Goal: Information Seeking & Learning: Learn about a topic

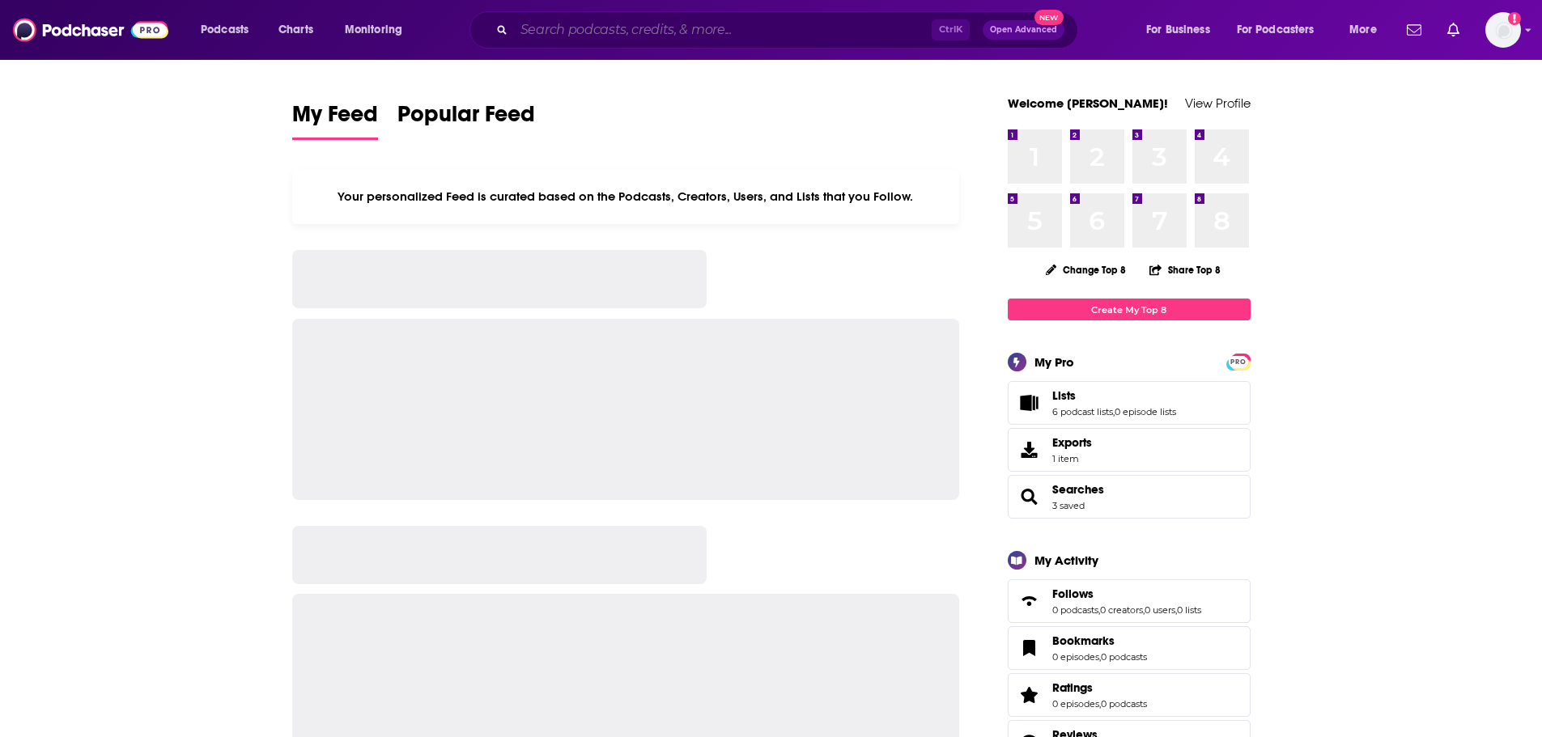
click at [588, 32] on input "Search podcasts, credits, & more..." at bounding box center [723, 30] width 418 height 26
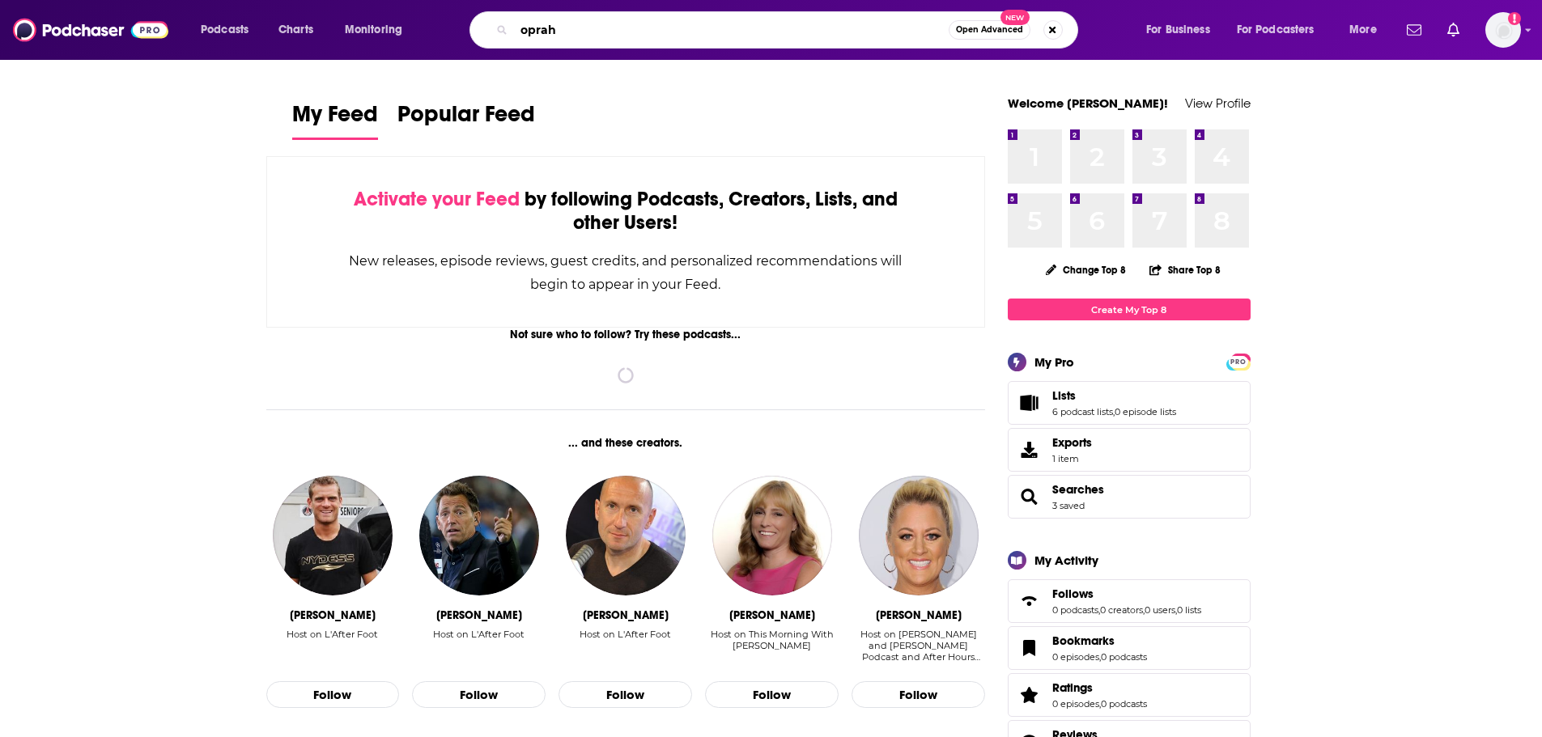
type input "oprah"
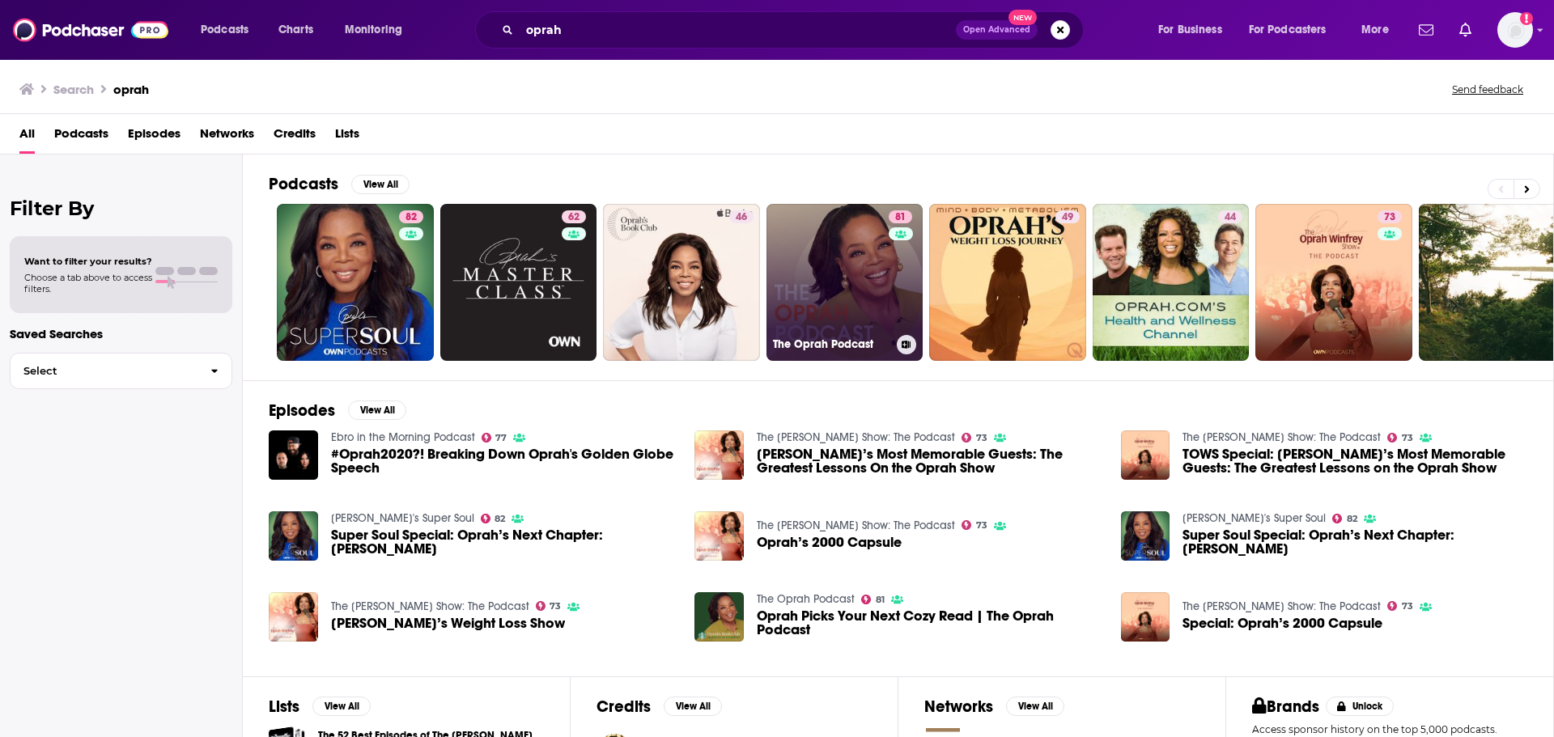
click at [817, 265] on link "81 The Oprah Podcast" at bounding box center [844, 282] width 157 height 157
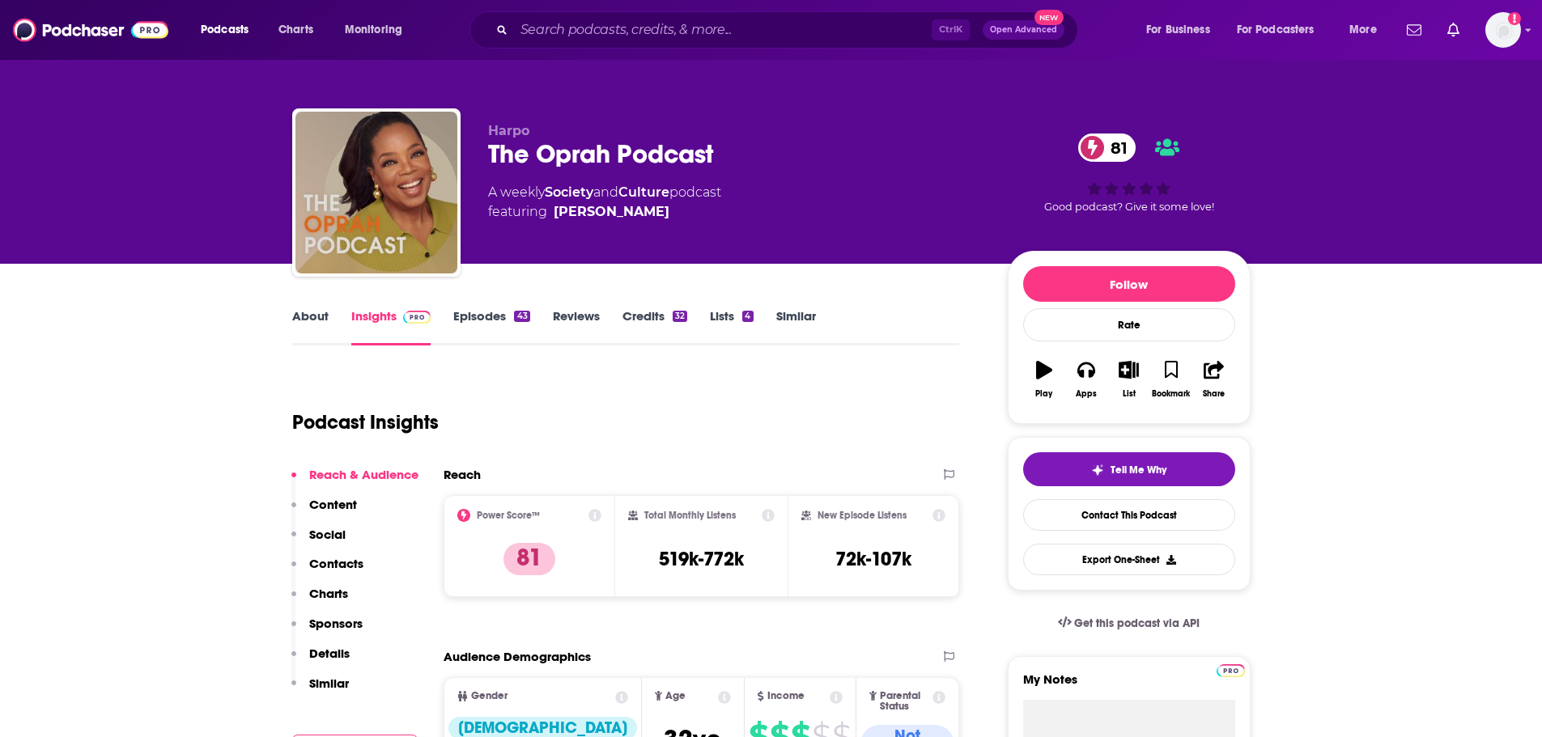
click at [504, 315] on link "Episodes 43" at bounding box center [491, 326] width 76 height 37
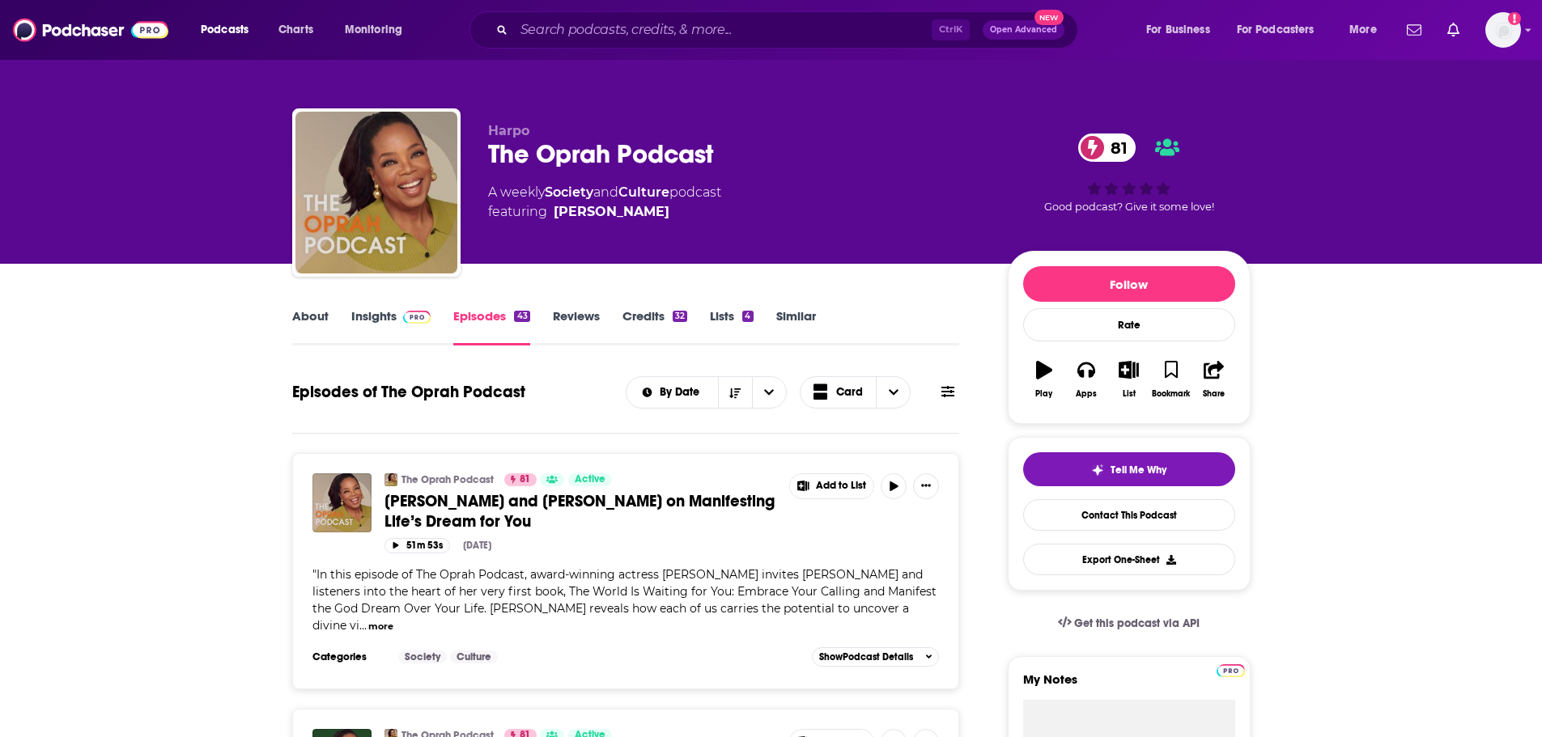
click at [392, 320] on link "Insights" at bounding box center [391, 326] width 80 height 37
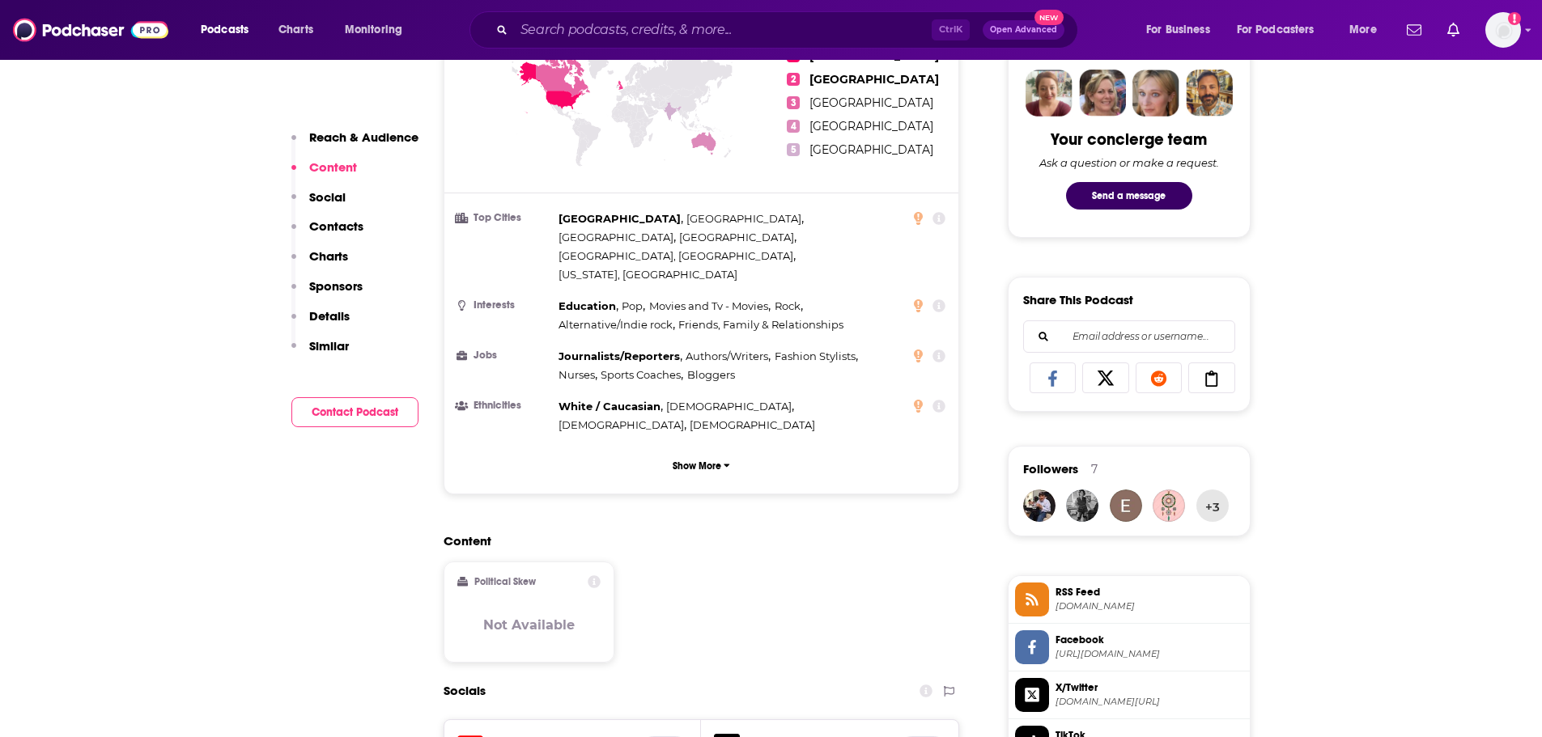
scroll to position [728, 0]
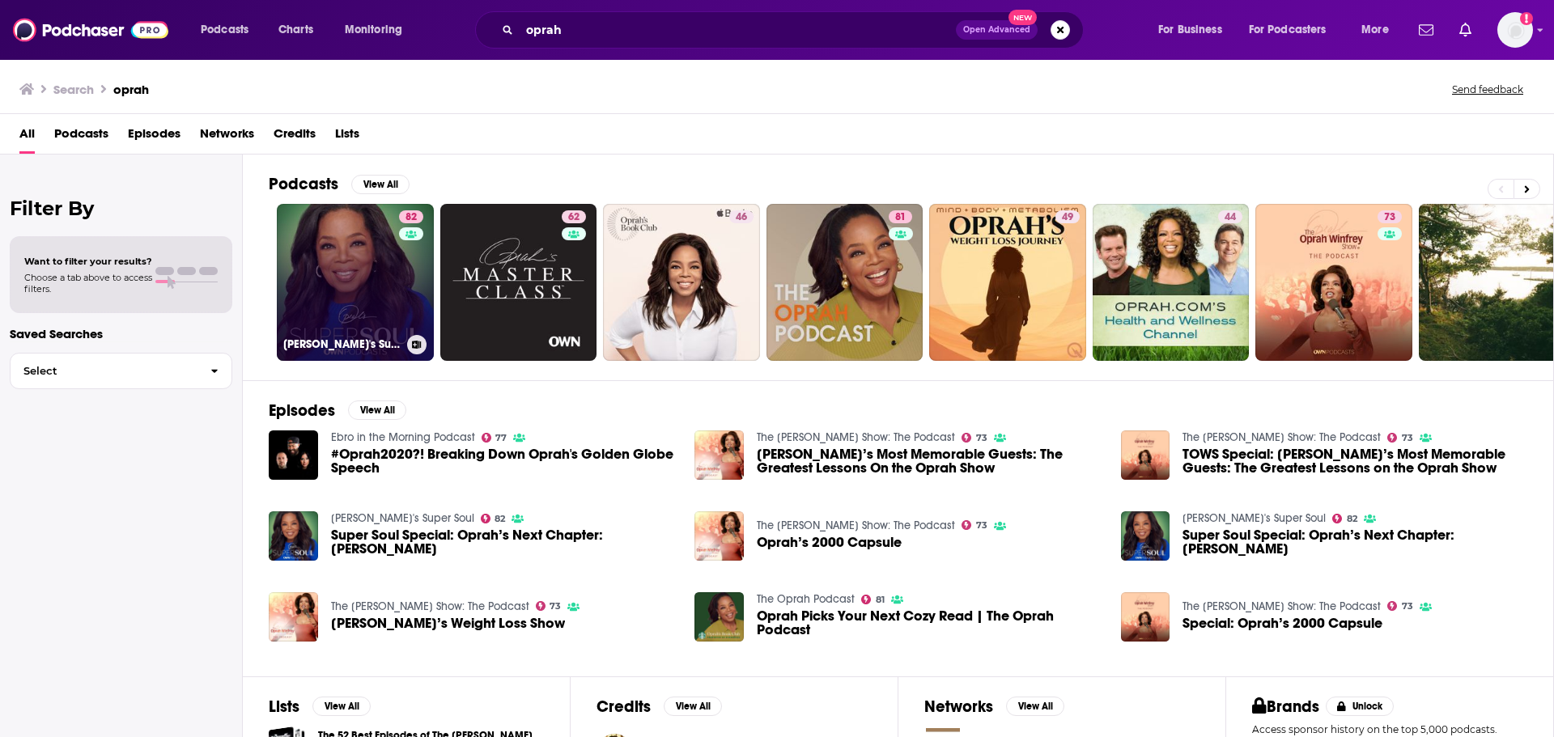
click at [343, 307] on link "82 [PERSON_NAME]'s Super Soul" at bounding box center [355, 282] width 157 height 157
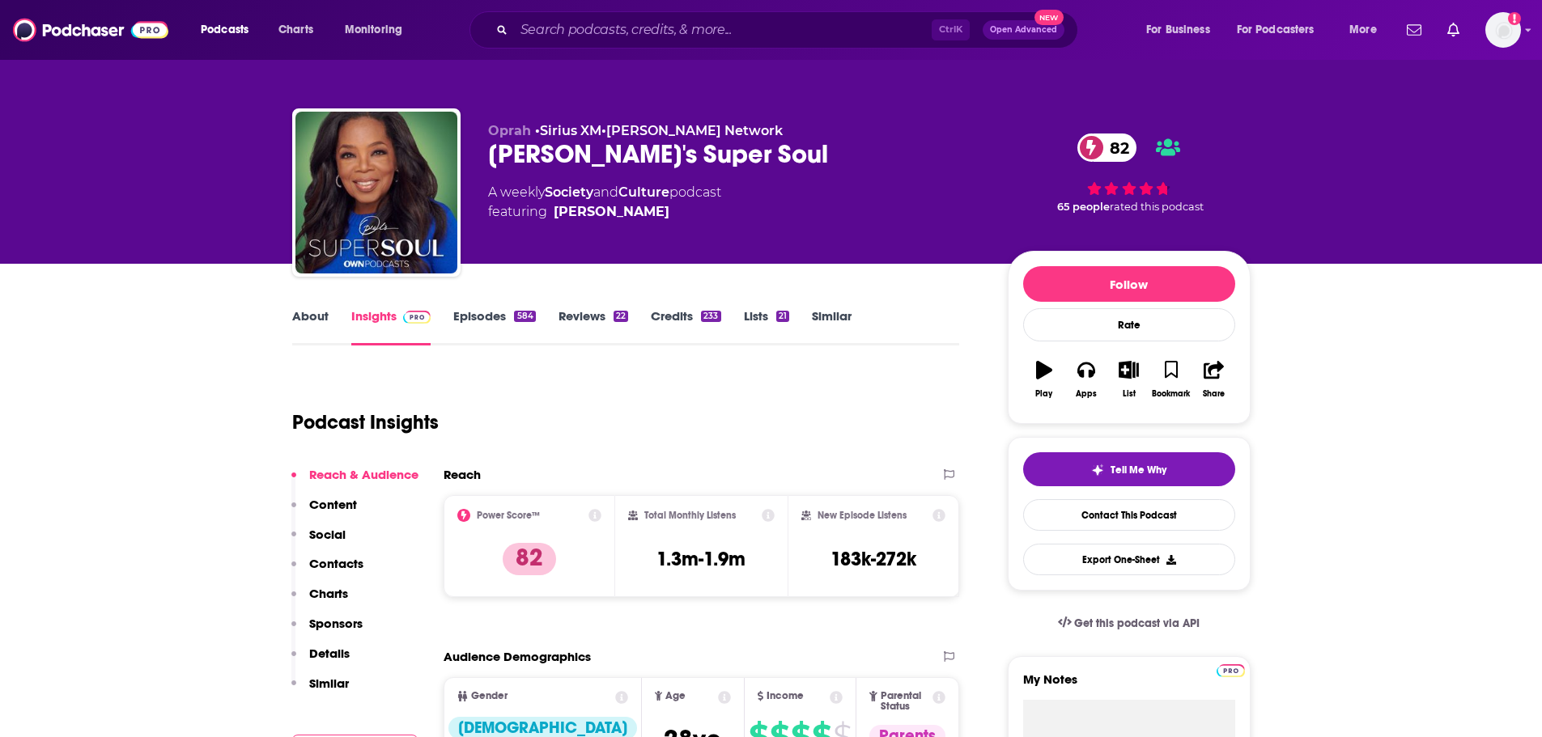
click at [310, 317] on link "About" at bounding box center [310, 326] width 36 height 37
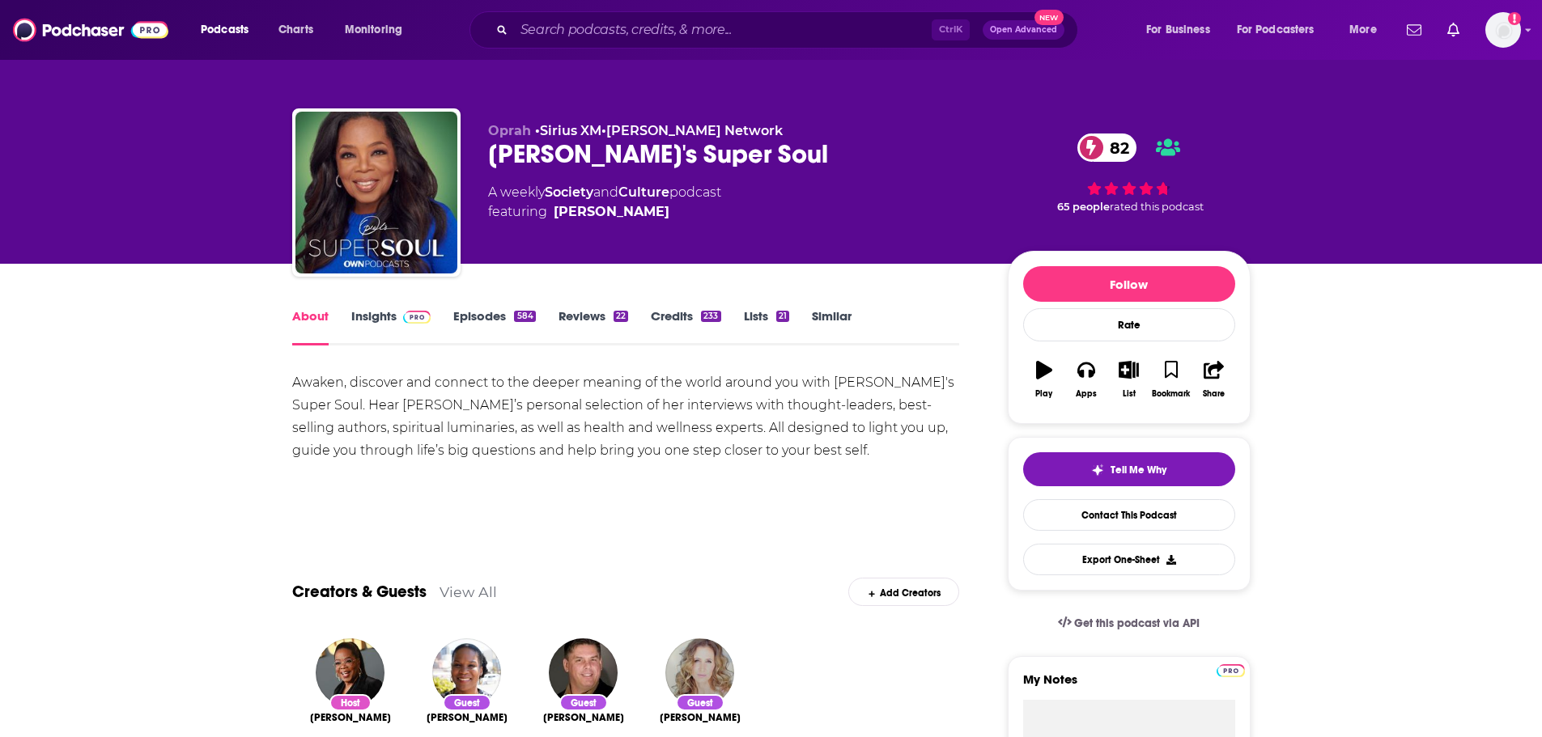
click at [376, 315] on link "Insights" at bounding box center [391, 326] width 80 height 37
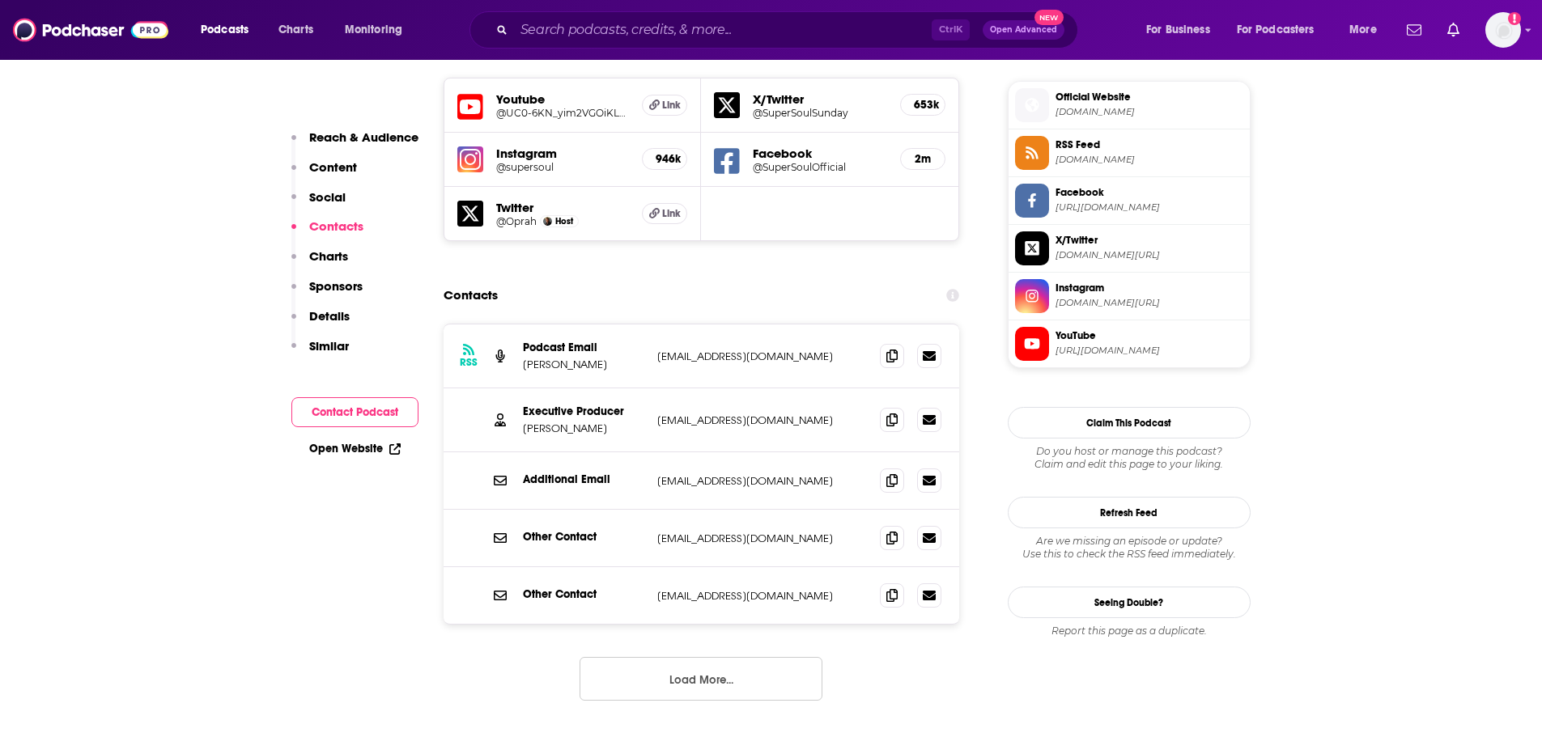
scroll to position [1457, 0]
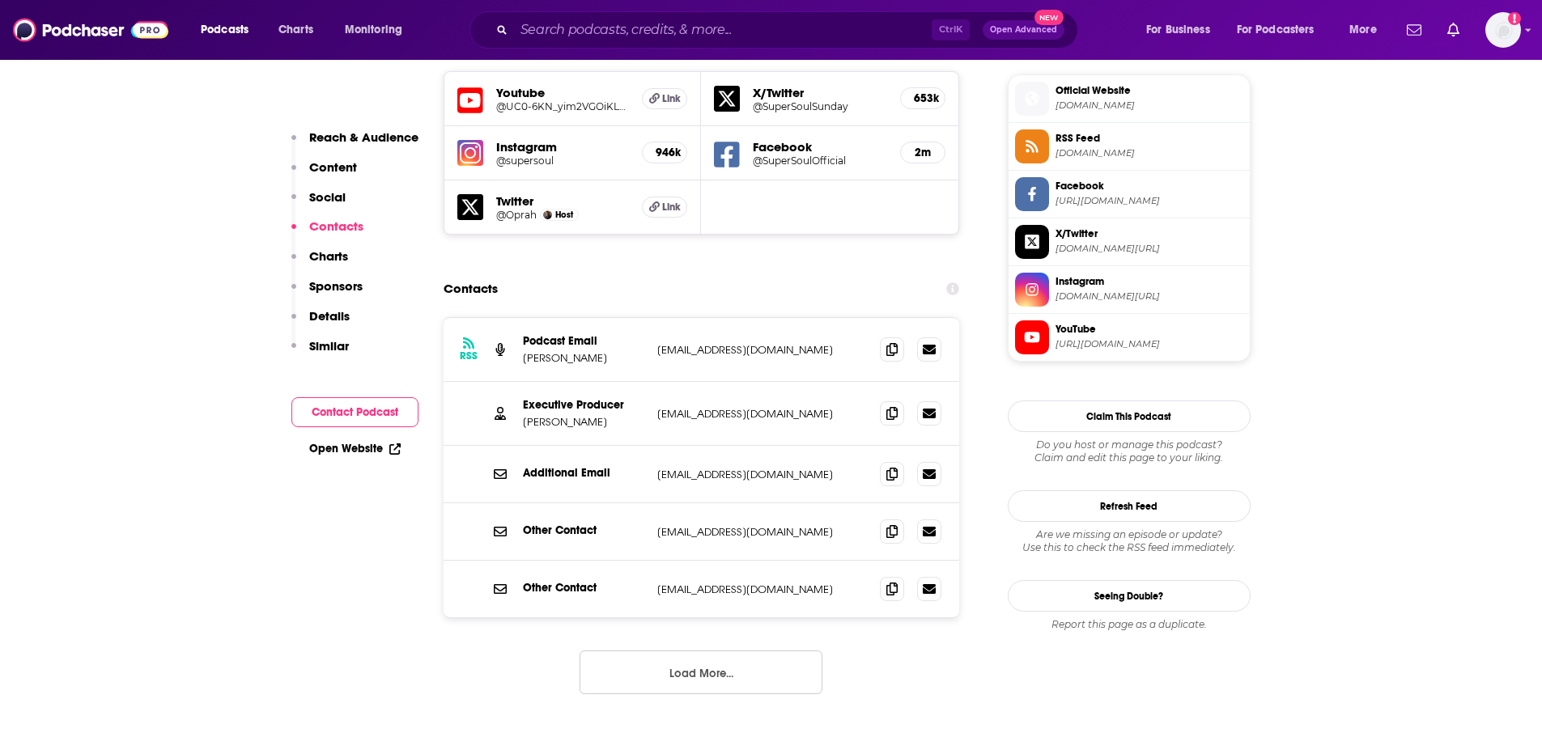
click at [736, 651] on button "Load More..." at bounding box center [700, 673] width 243 height 44
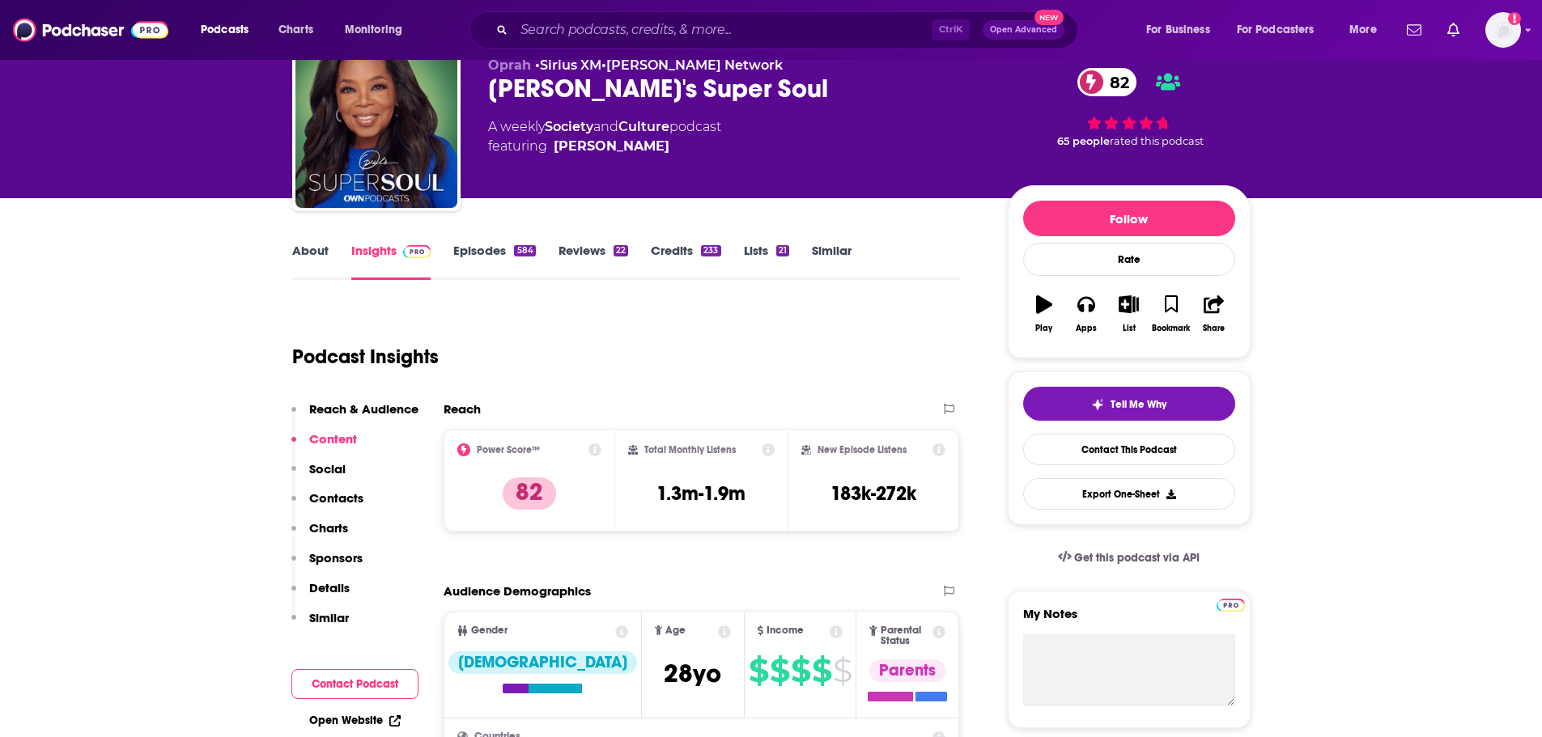
scroll to position [0, 0]
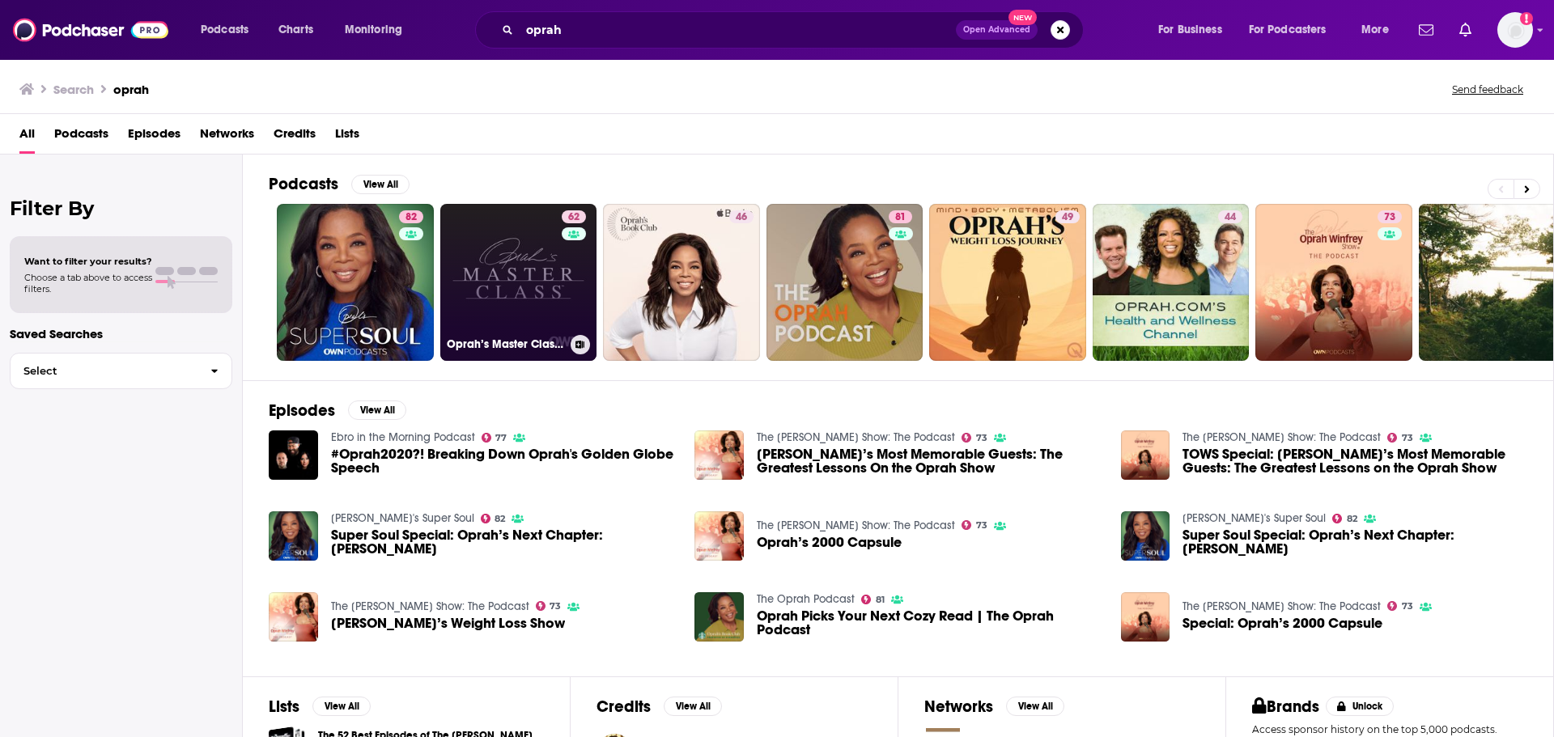
click at [490, 243] on link "62 [PERSON_NAME]’s Master Class: The Podcast" at bounding box center [518, 282] width 157 height 157
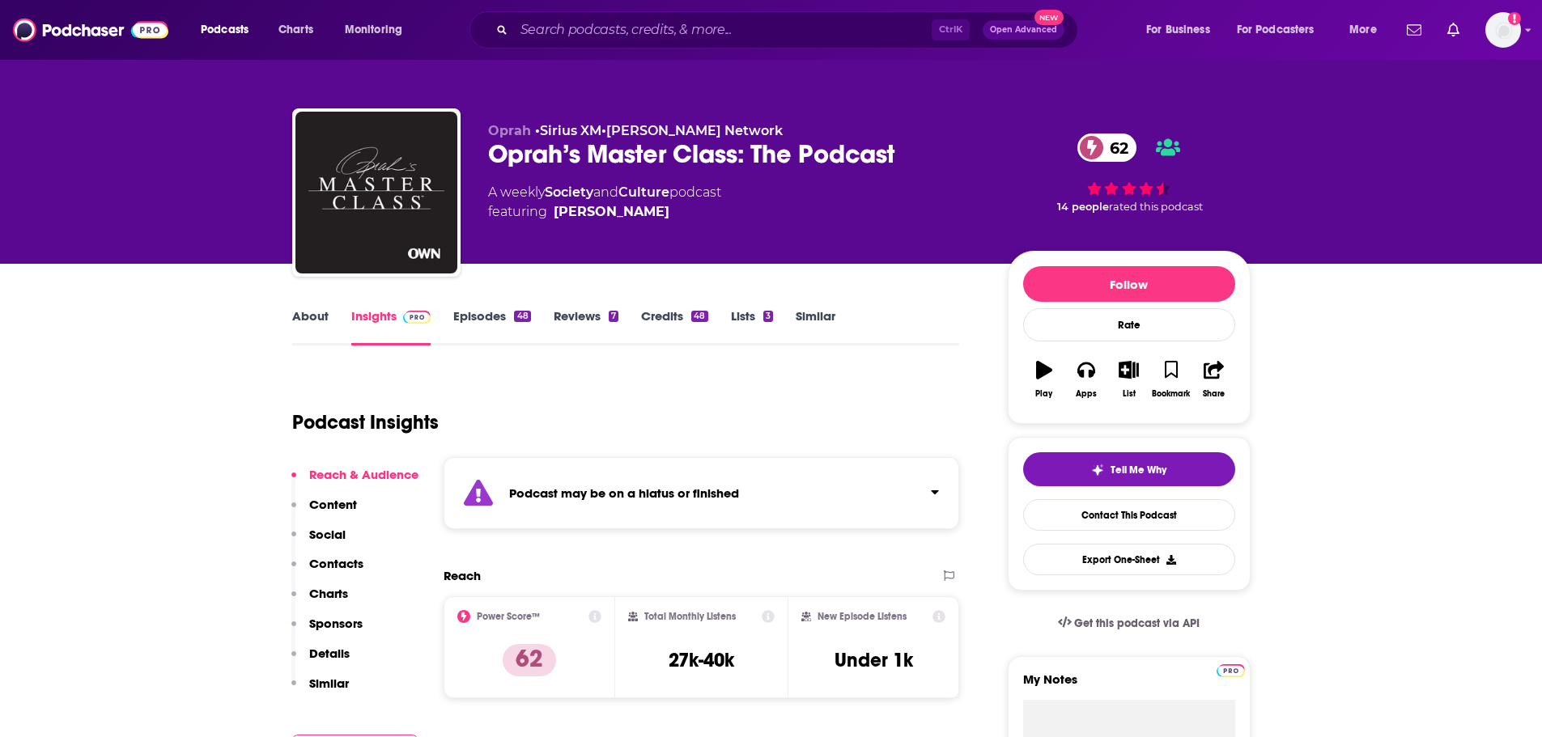
click at [653, 489] on strong "Podcast may be on a hiatus or finished" at bounding box center [624, 493] width 230 height 15
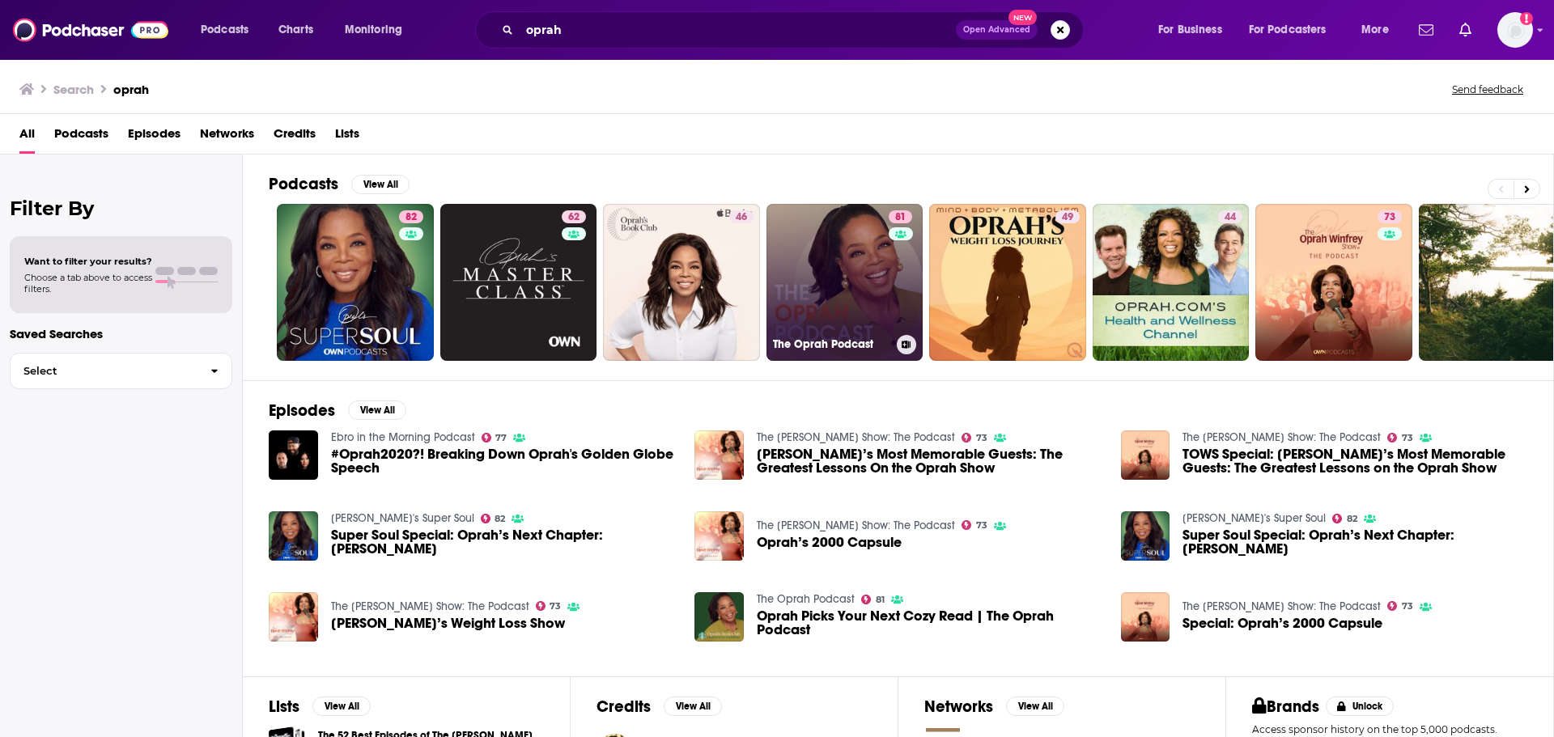
click at [844, 280] on link "81 The Oprah Podcast" at bounding box center [844, 282] width 157 height 157
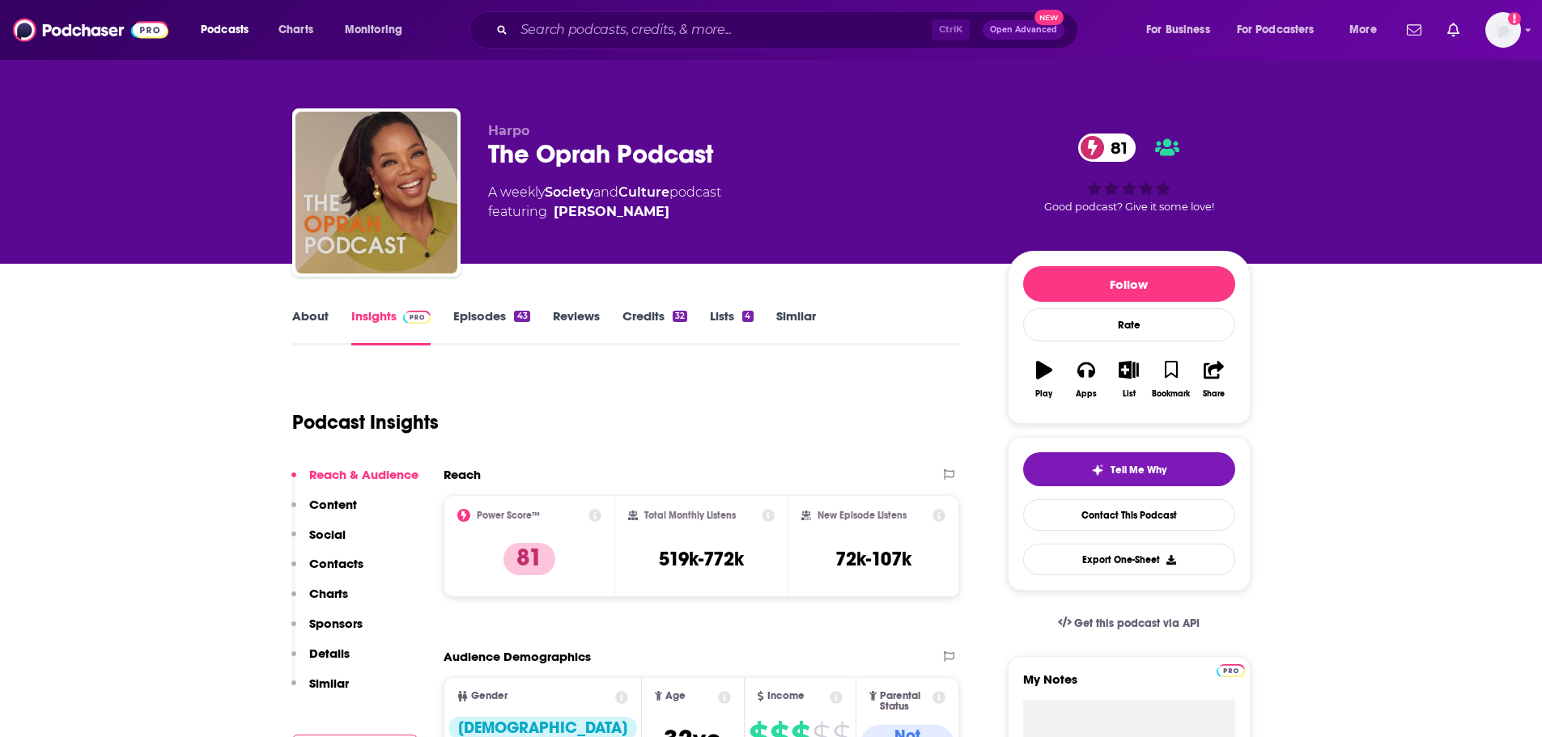
click at [490, 322] on link "Episodes 43" at bounding box center [491, 326] width 76 height 37
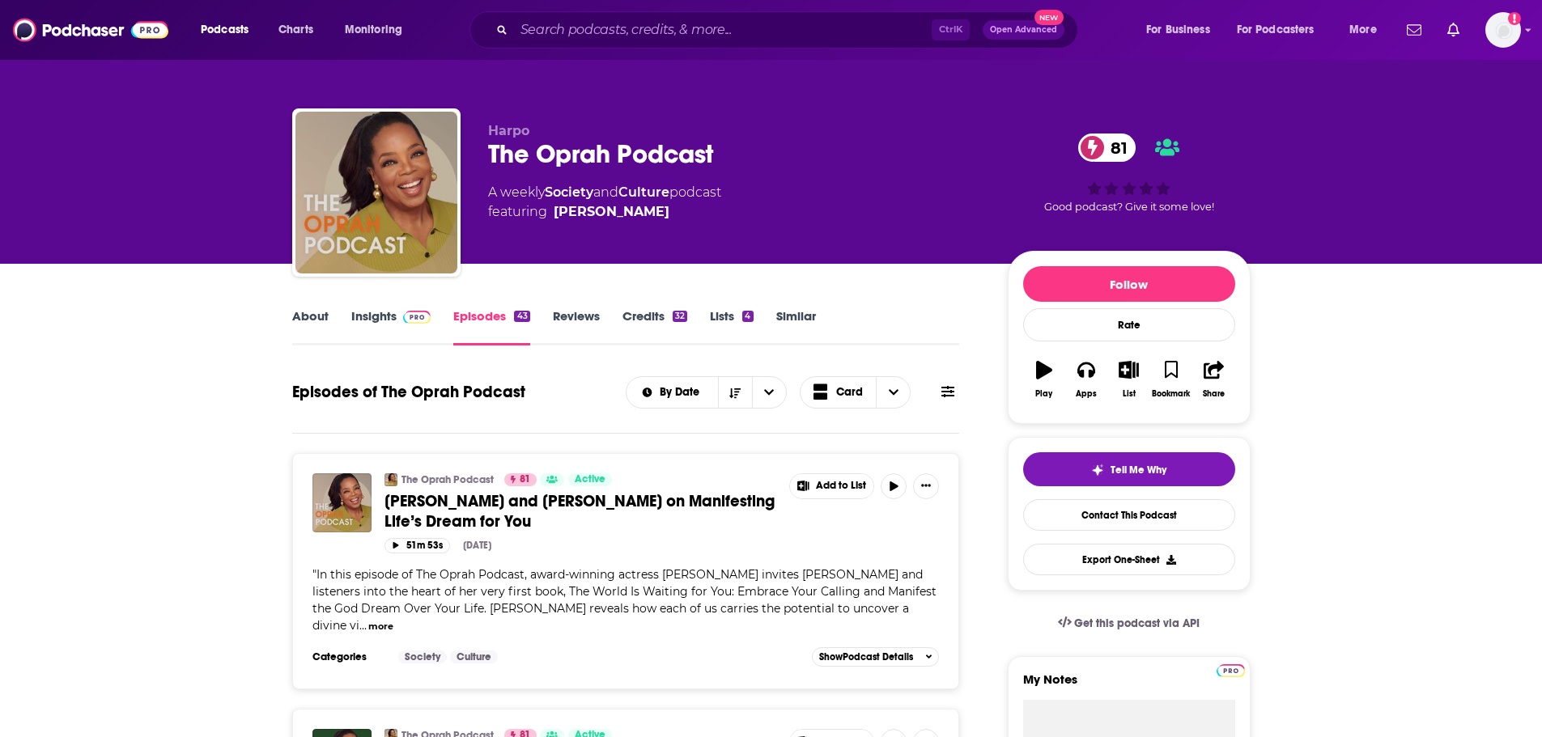
click at [306, 316] on link "About" at bounding box center [310, 326] width 36 height 37
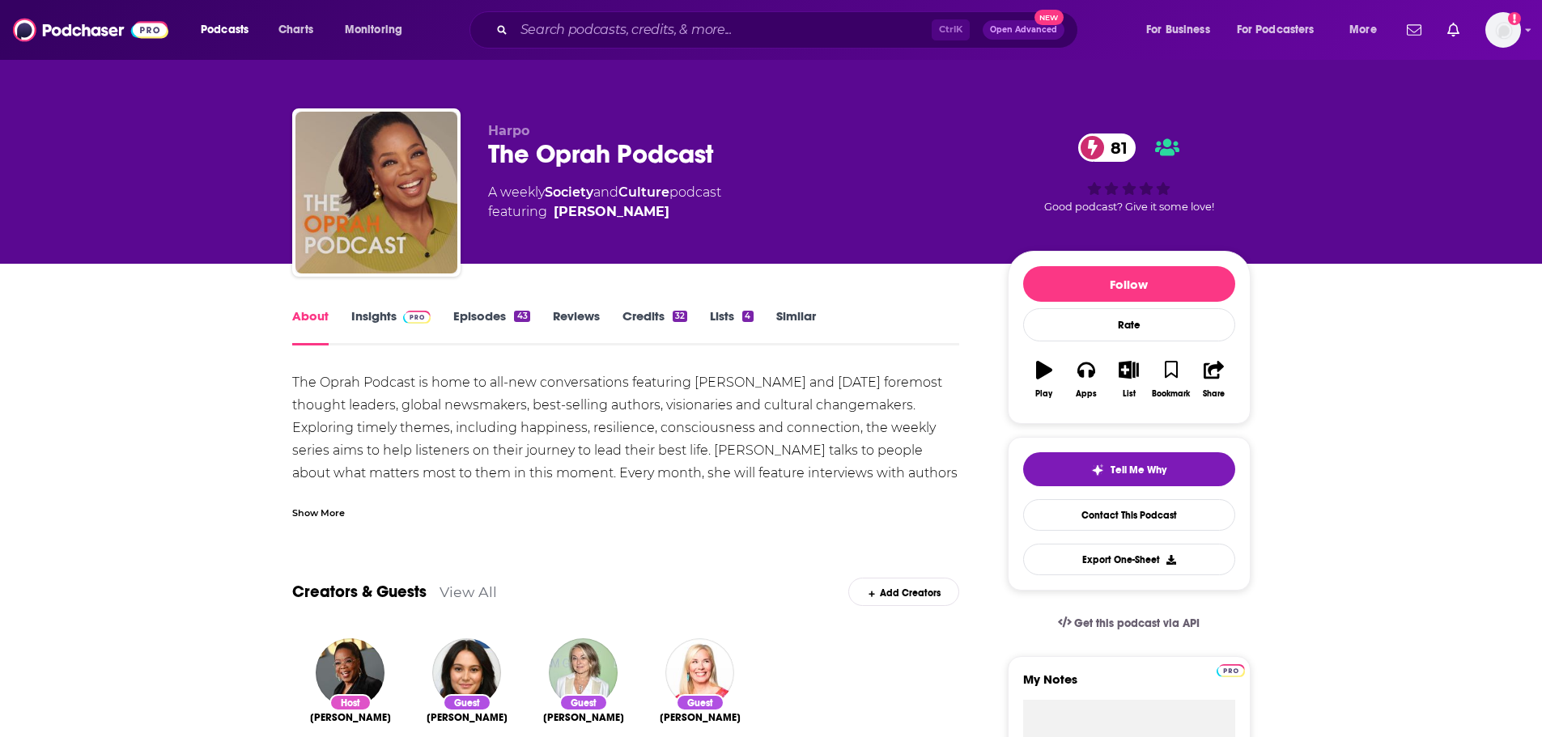
click at [333, 500] on div "Show More" at bounding box center [626, 507] width 668 height 28
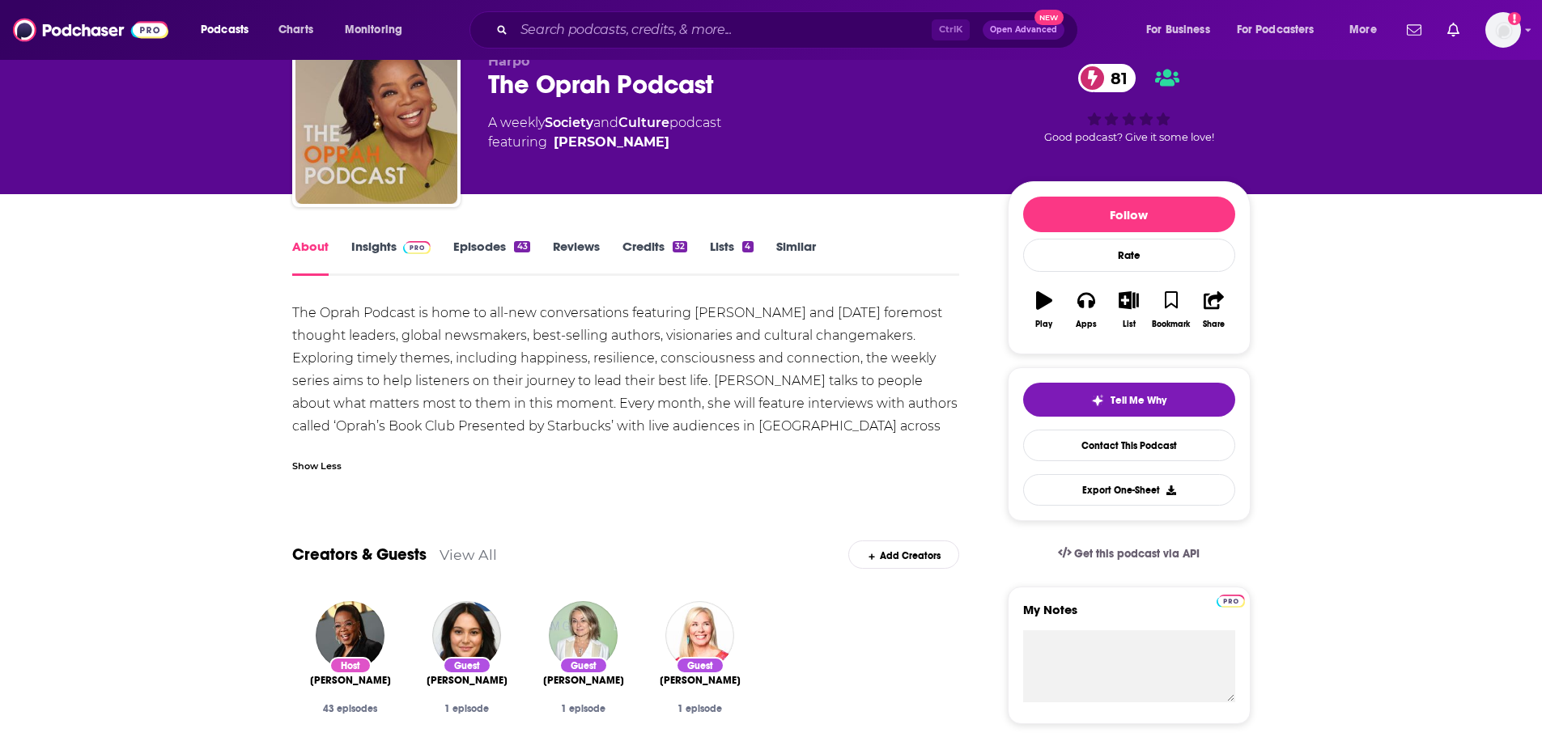
scroll to position [162, 0]
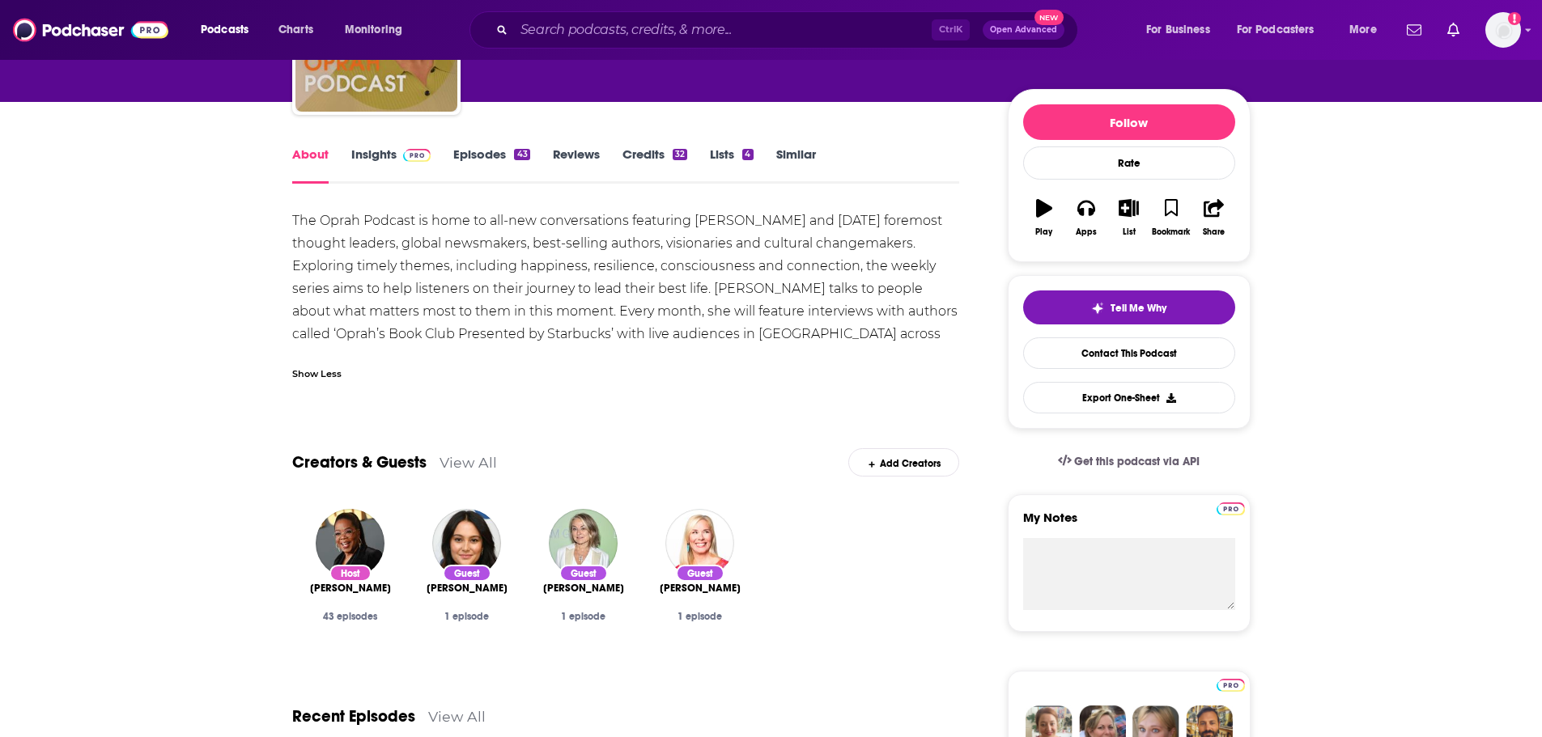
click at [363, 151] on link "Insights" at bounding box center [391, 164] width 80 height 37
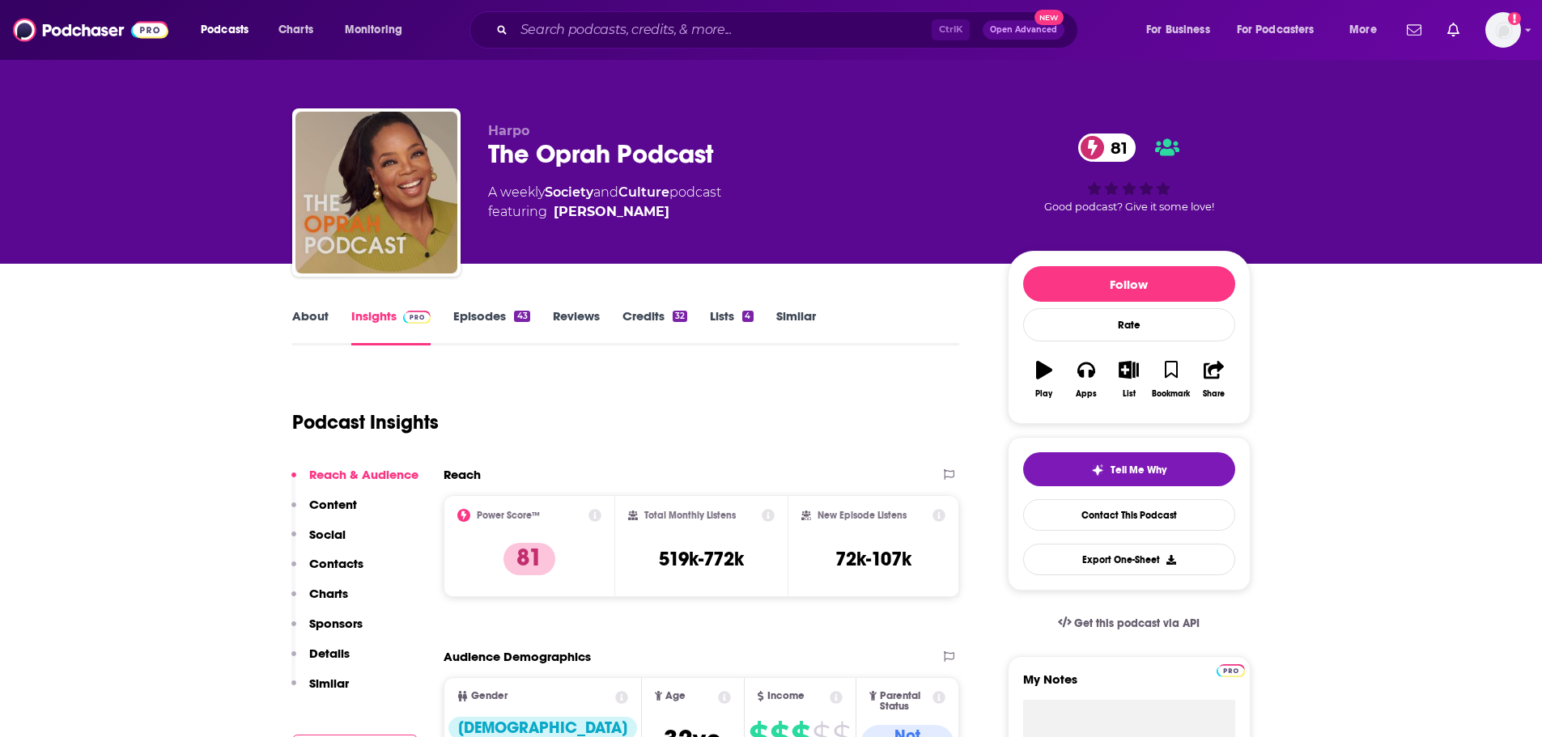
click at [476, 317] on link "Episodes 43" at bounding box center [491, 326] width 76 height 37
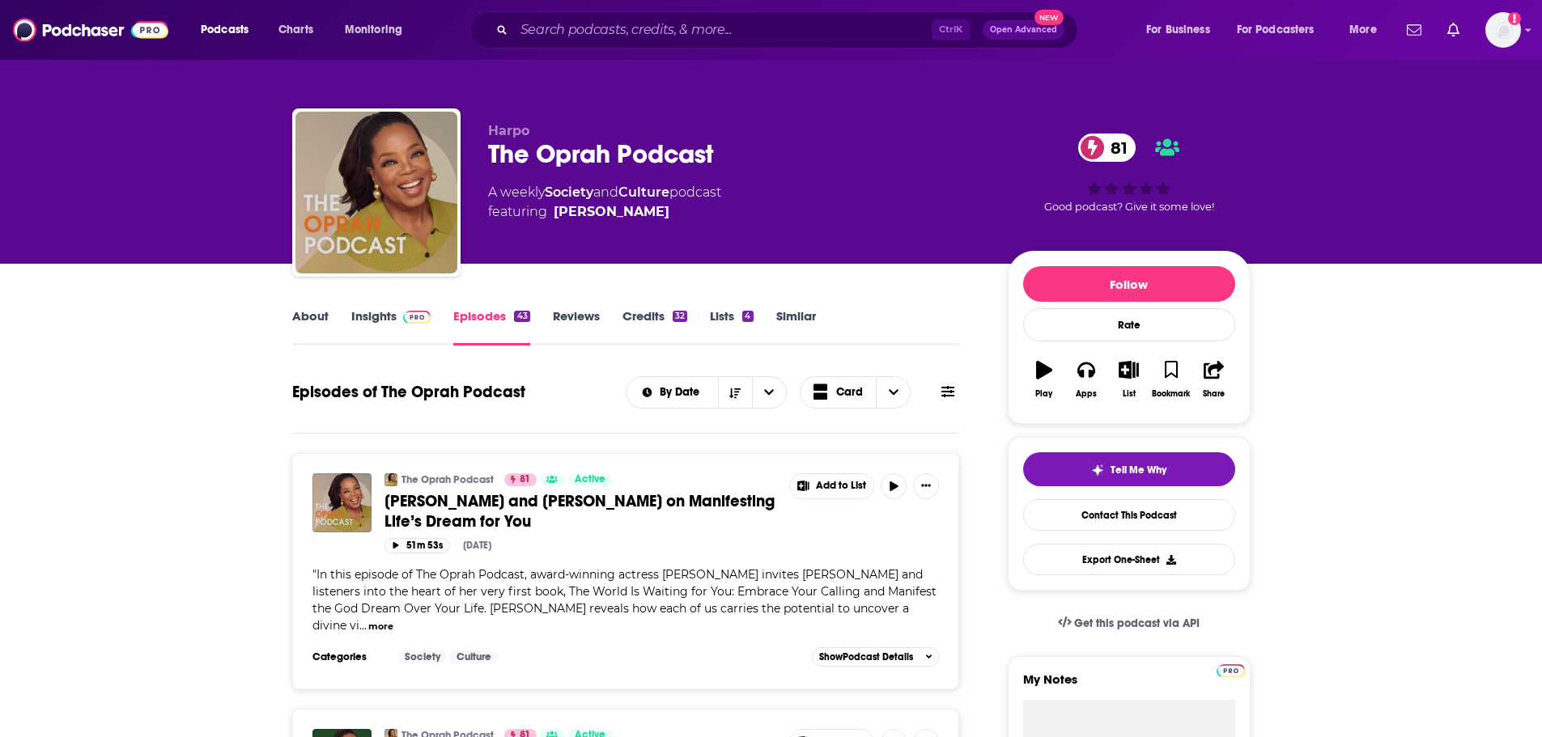
click at [307, 318] on link "About" at bounding box center [310, 326] width 36 height 37
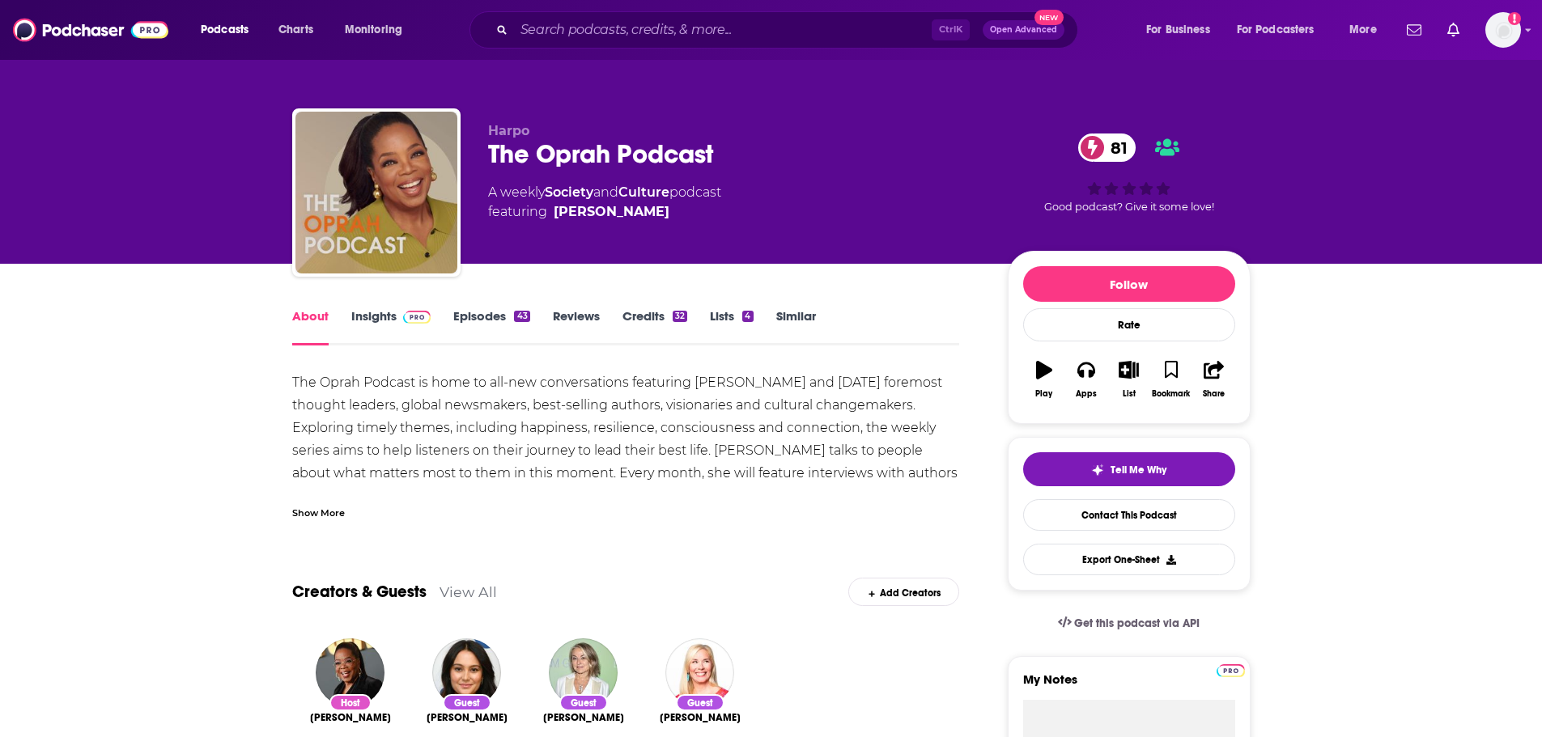
click at [328, 505] on div "Show More" at bounding box center [318, 511] width 53 height 15
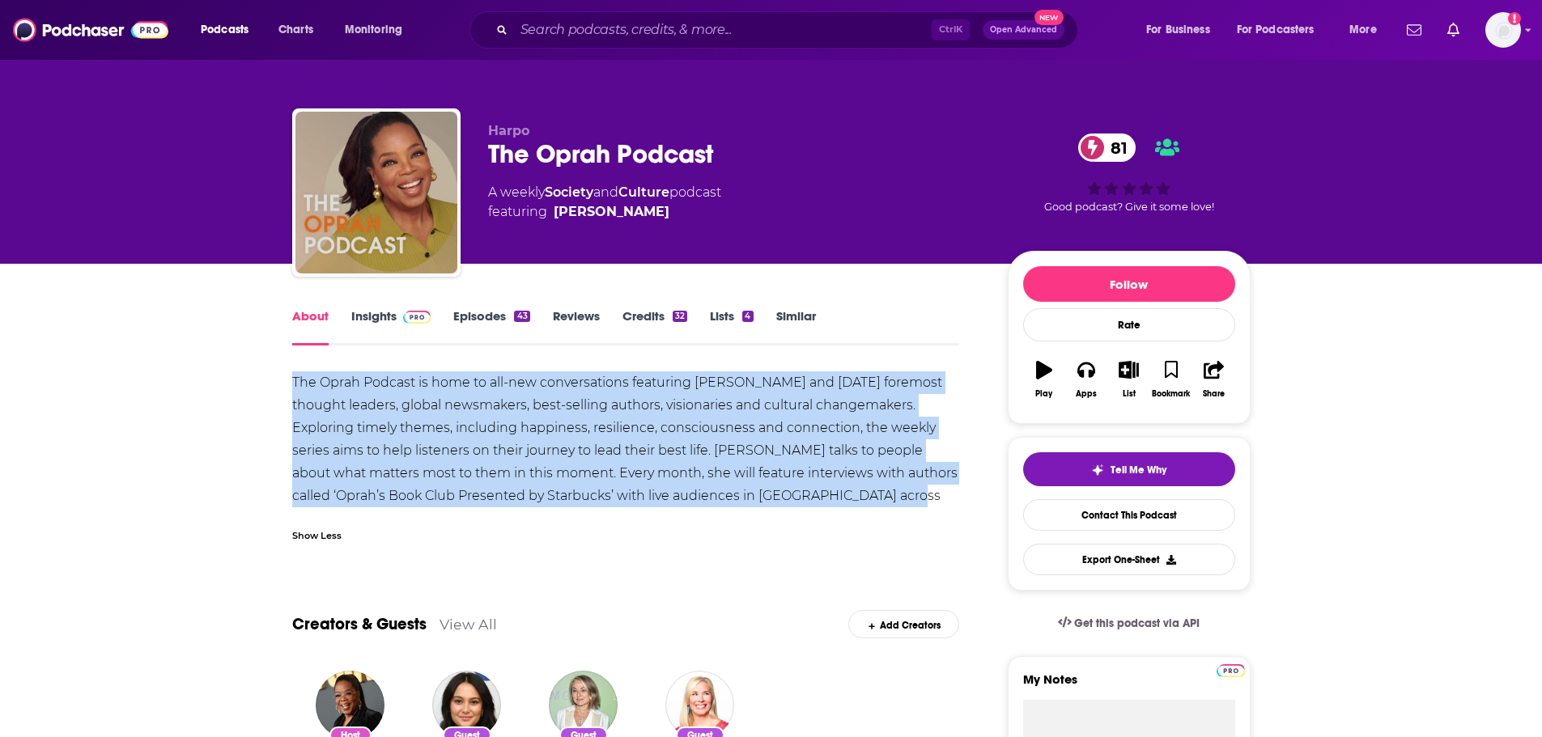
drag, startPoint x: 921, startPoint y: 495, endPoint x: 289, endPoint y: 388, distance: 641.1
copy div "The Oprah Podcast is home to all-new conversations featuring [PERSON_NAME] and …"
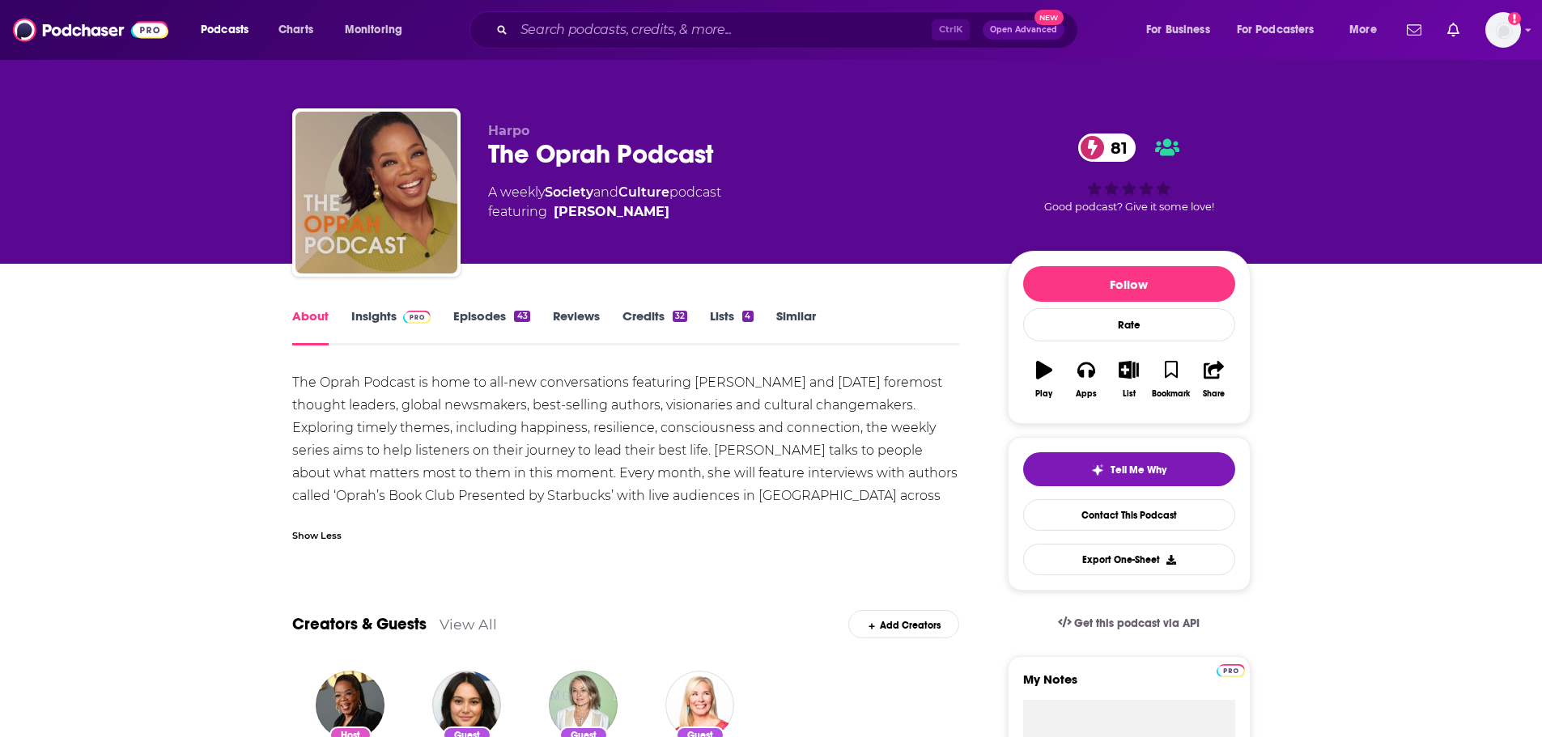
click at [376, 320] on link "Insights" at bounding box center [391, 326] width 80 height 37
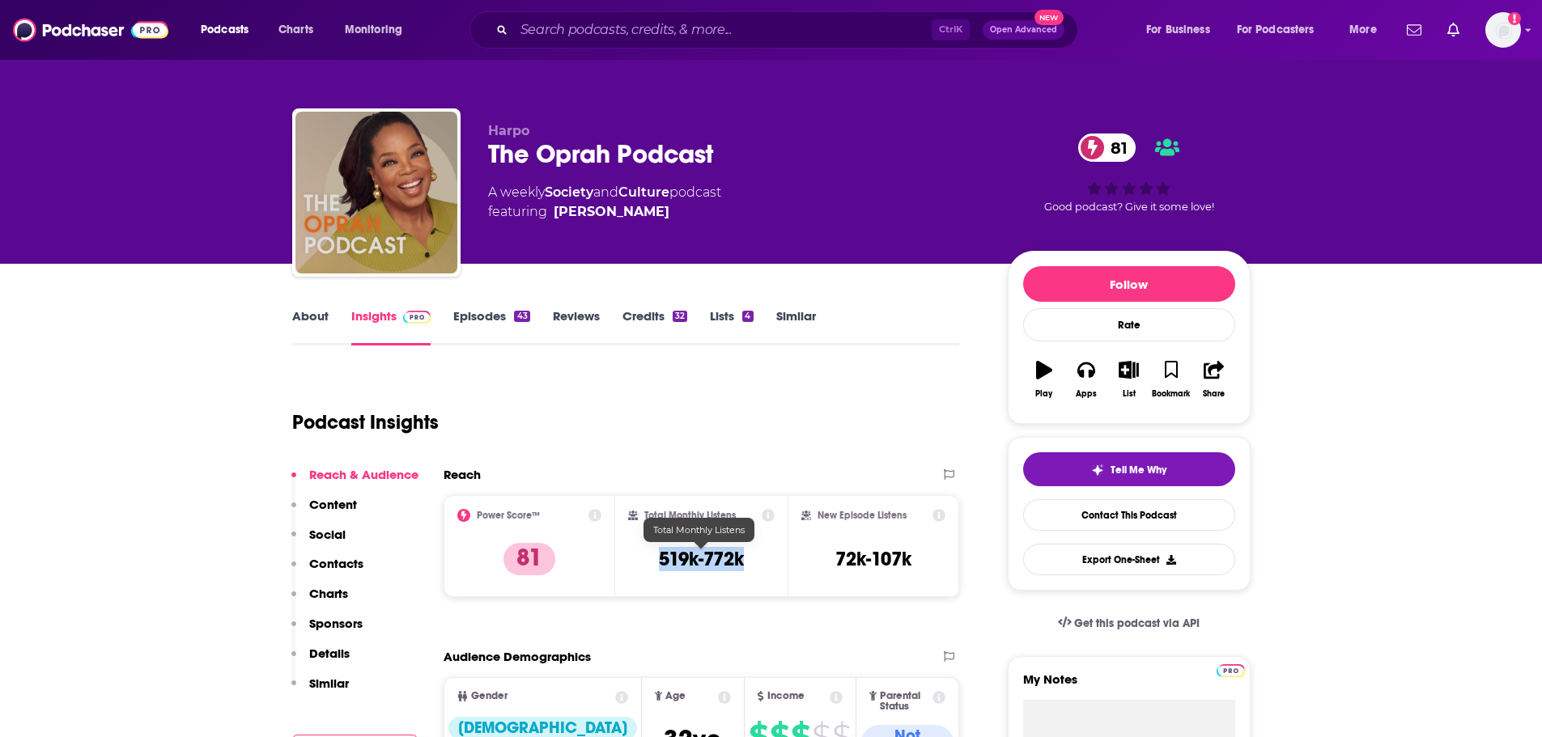
drag, startPoint x: 756, startPoint y: 560, endPoint x: 649, endPoint y: 558, distance: 106.8
click at [647, 559] on div "Total Monthly Listens 519k-772k" at bounding box center [701, 546] width 146 height 74
copy h3 "519k-772k"
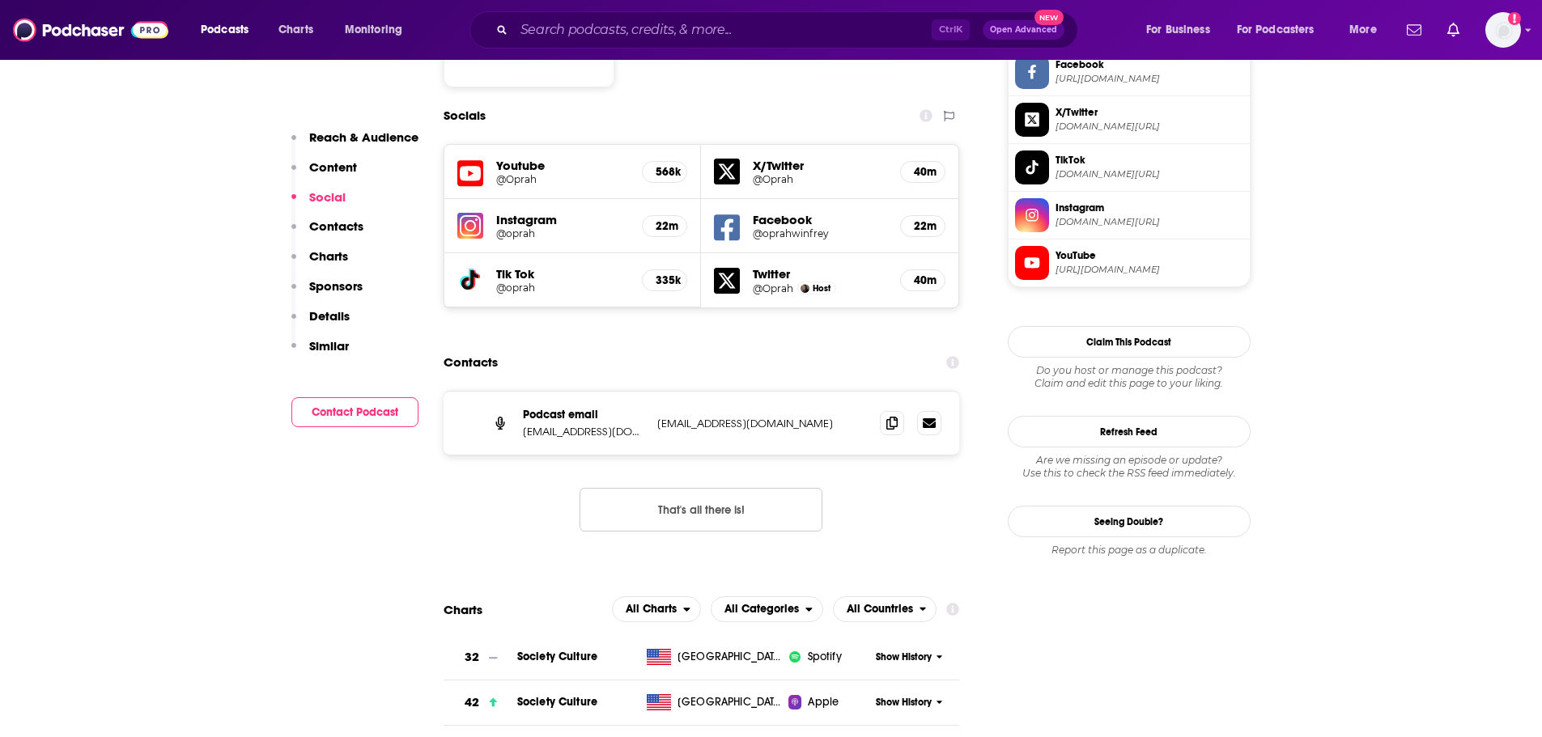
scroll to position [1376, 0]
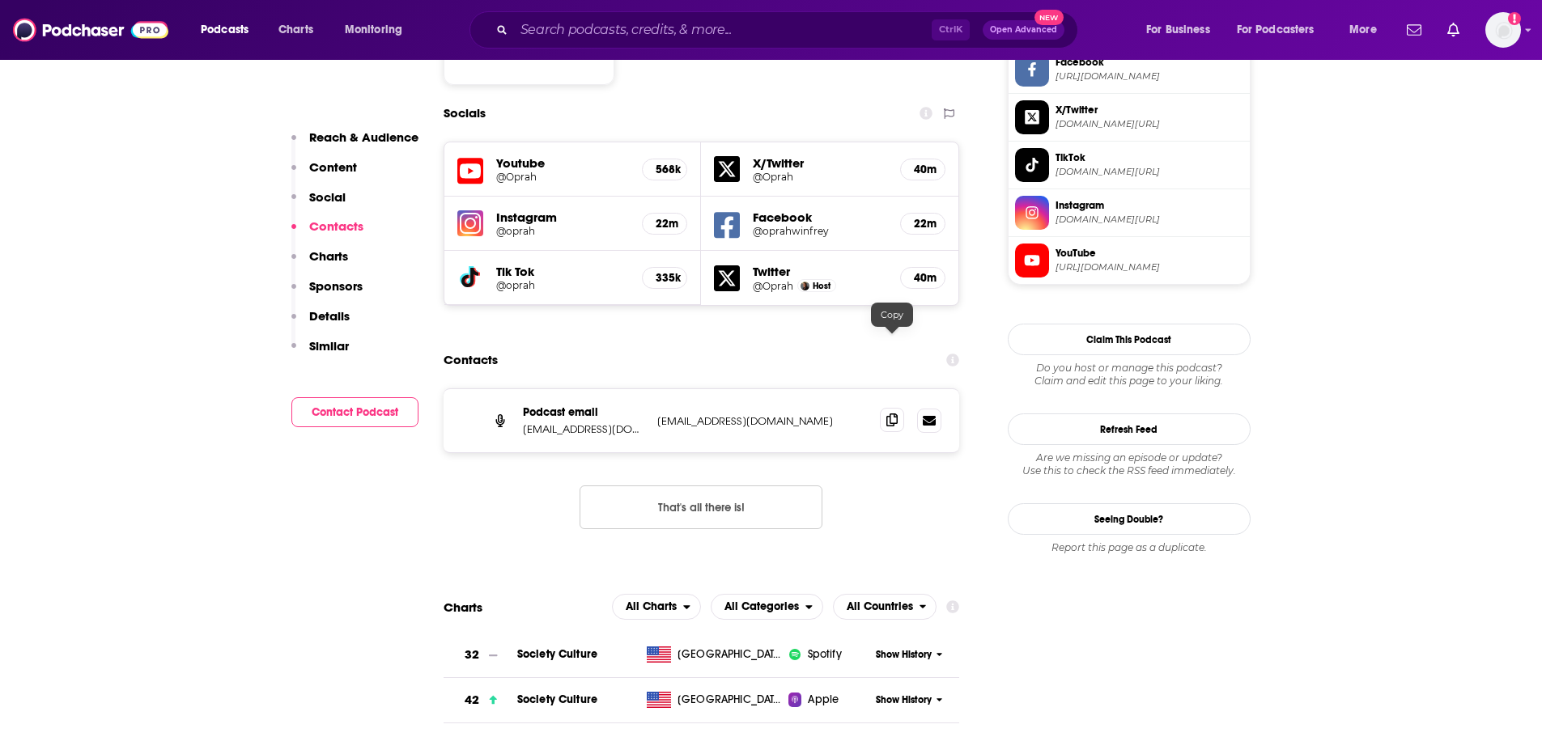
click at [898, 408] on span at bounding box center [892, 420] width 24 height 24
